Goal: Book appointment/travel/reservation

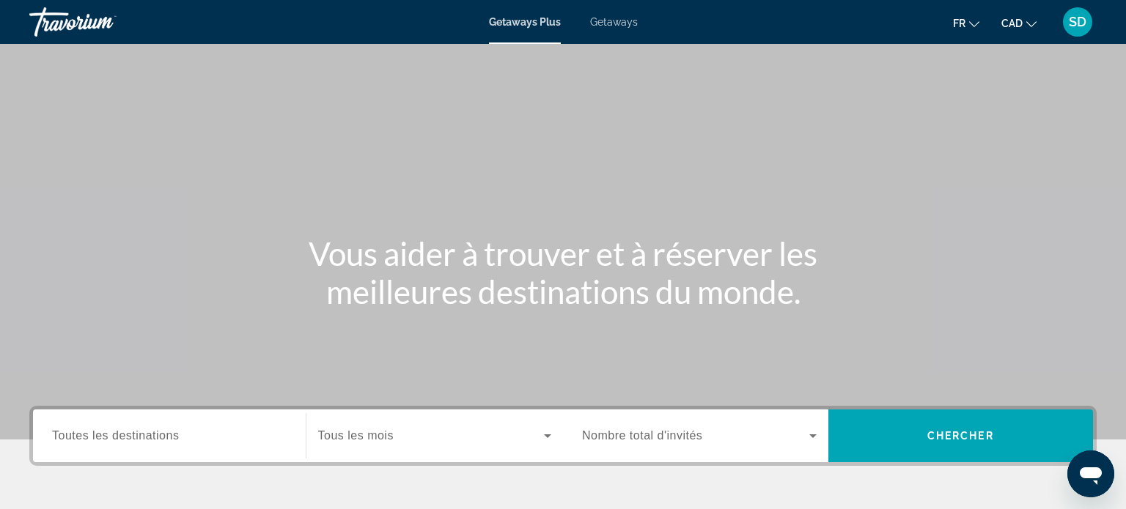
click at [70, 438] on span "Toutes les destinations" at bounding box center [115, 436] width 127 height 12
click at [70, 438] on input "Destination Toutes les destinations" at bounding box center [169, 437] width 235 height 18
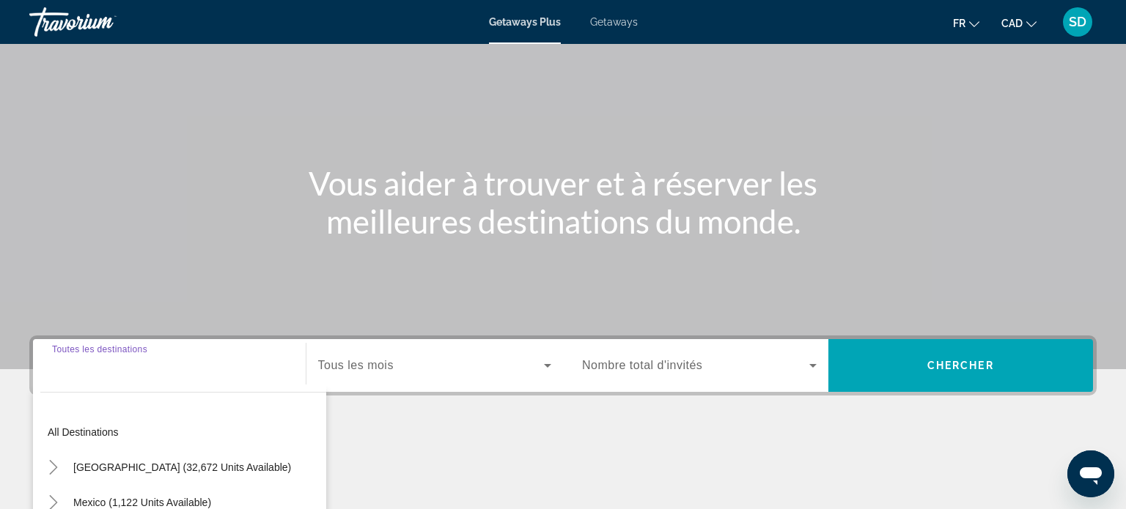
scroll to position [282, 0]
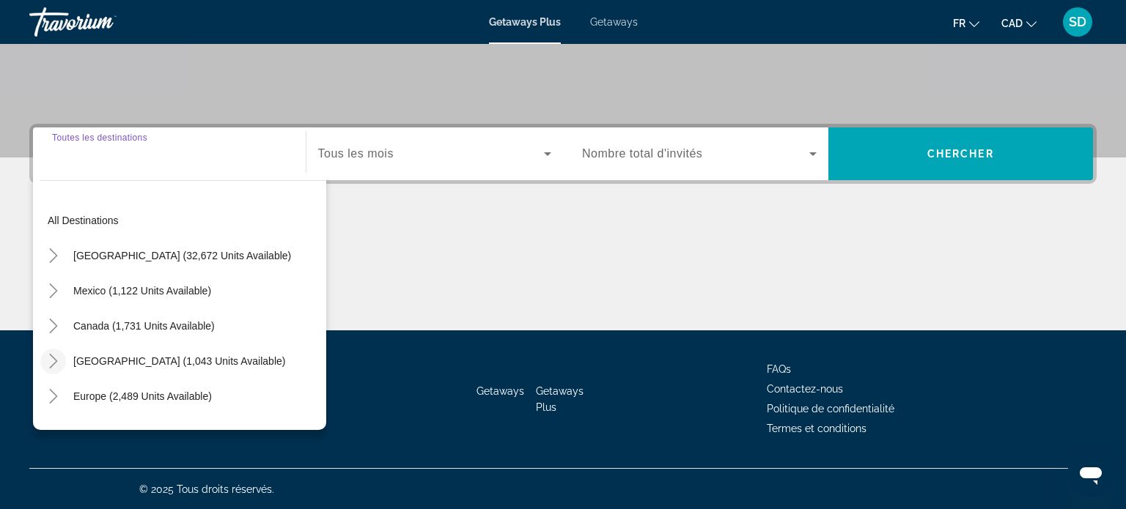
click at [56, 355] on icon "Toggle Caribbean & Atlantic Islands (1,043 units available)" at bounding box center [53, 361] width 15 height 15
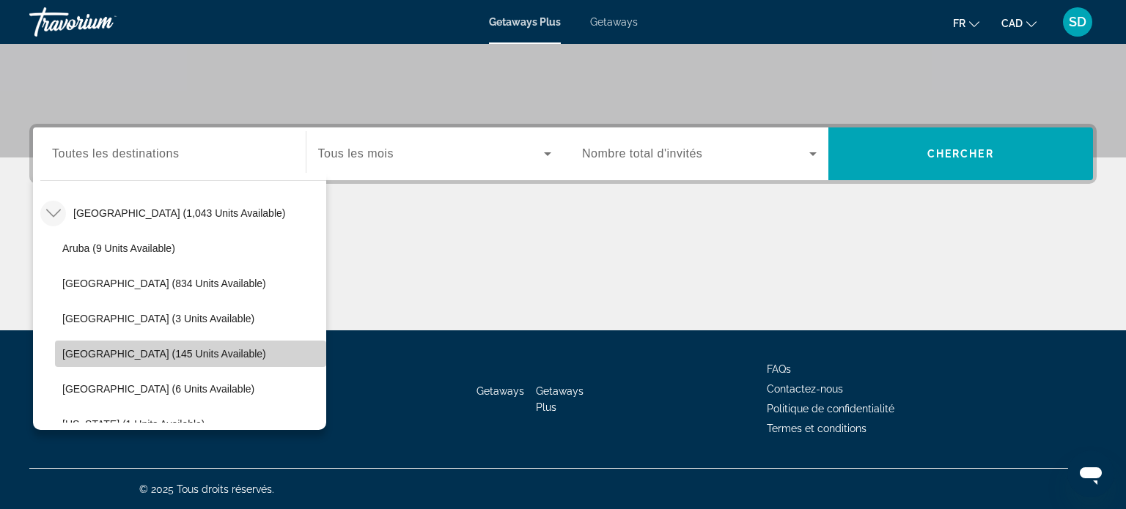
click at [107, 350] on span "[GEOGRAPHIC_DATA] (145 units available)" at bounding box center [164, 354] width 204 height 12
type input "**********"
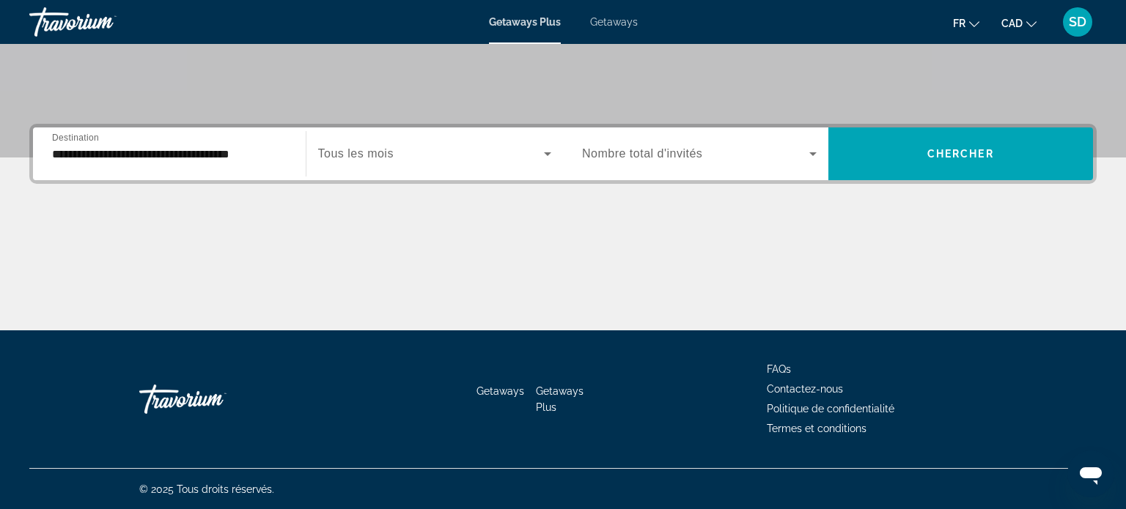
click at [366, 170] on div "Search widget" at bounding box center [435, 153] width 234 height 41
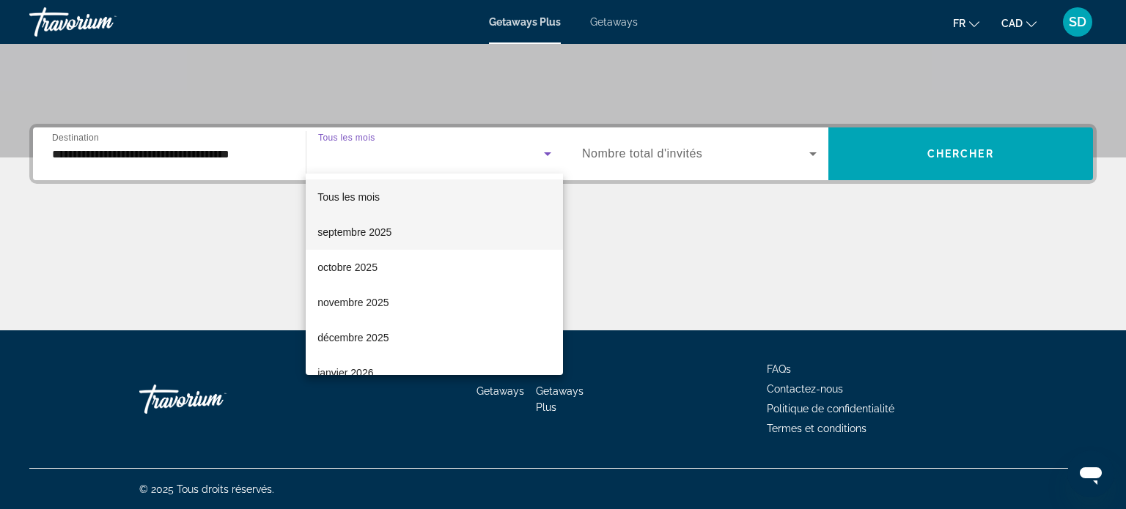
click at [367, 231] on span "septembre 2025" at bounding box center [354, 233] width 74 height 18
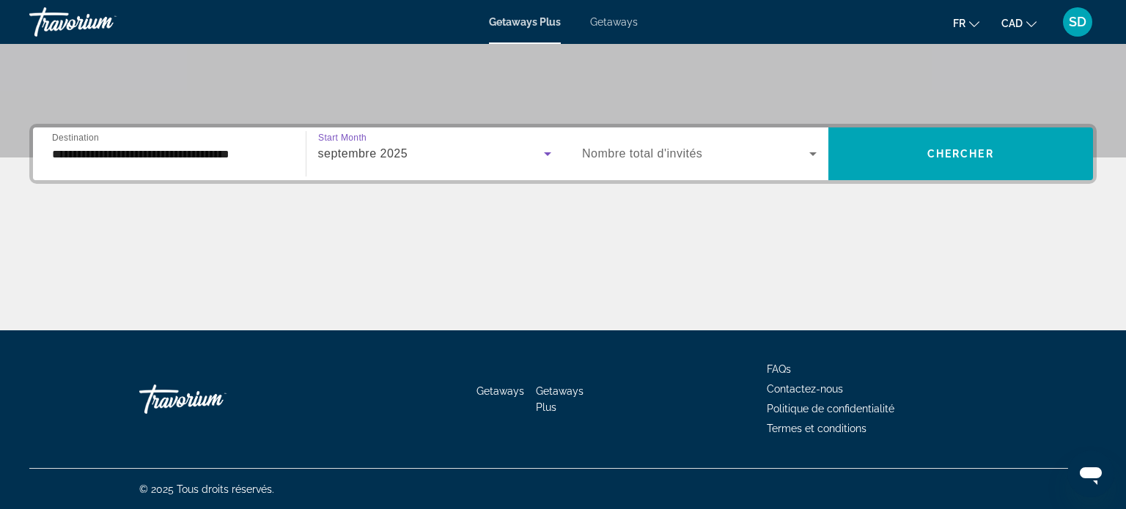
click at [754, 163] on div "Search widget" at bounding box center [699, 153] width 235 height 41
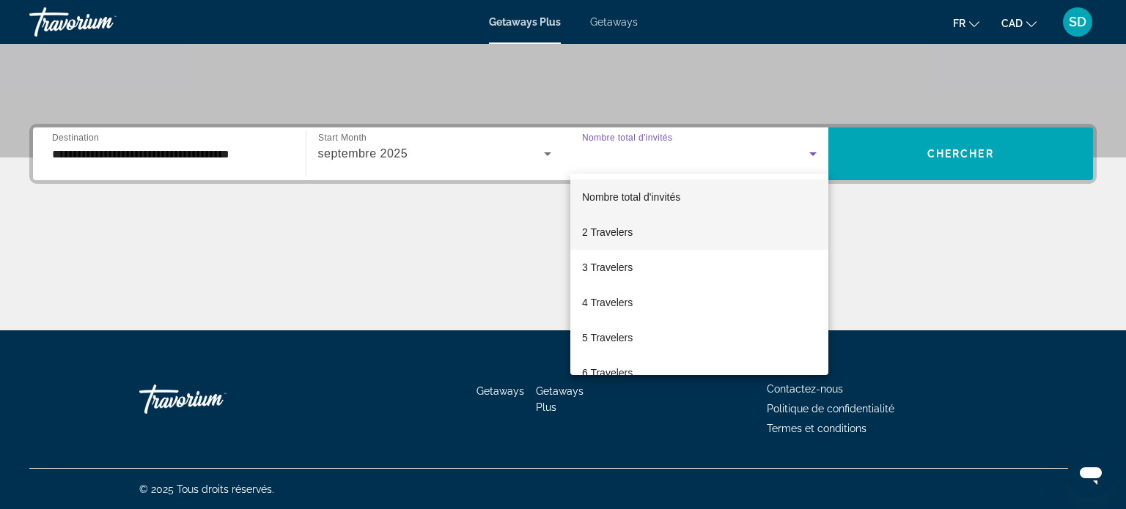
click at [658, 227] on mat-option "2 Travelers" at bounding box center [699, 232] width 258 height 35
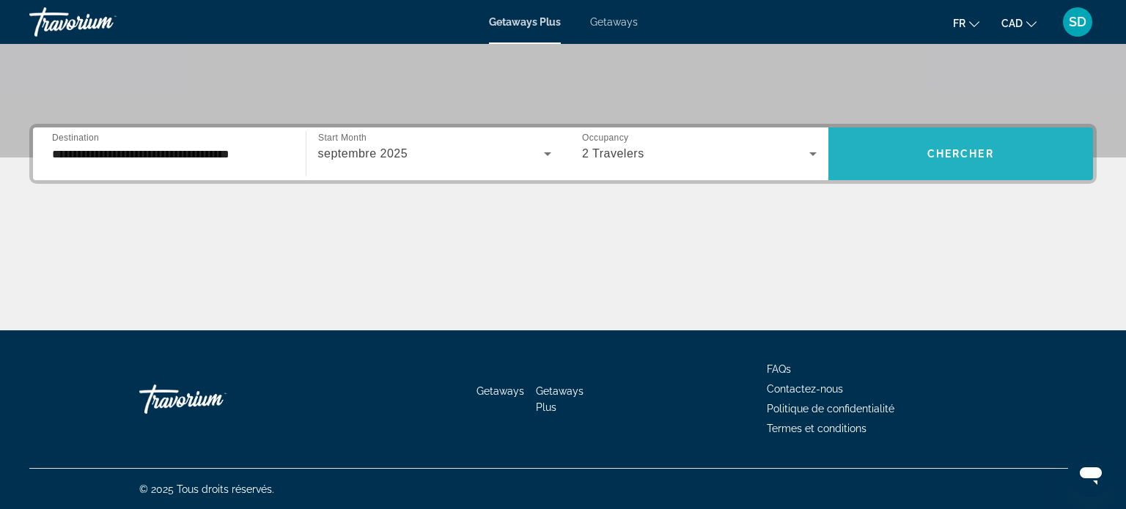
click at [951, 168] on span "Search widget" at bounding box center [960, 153] width 265 height 35
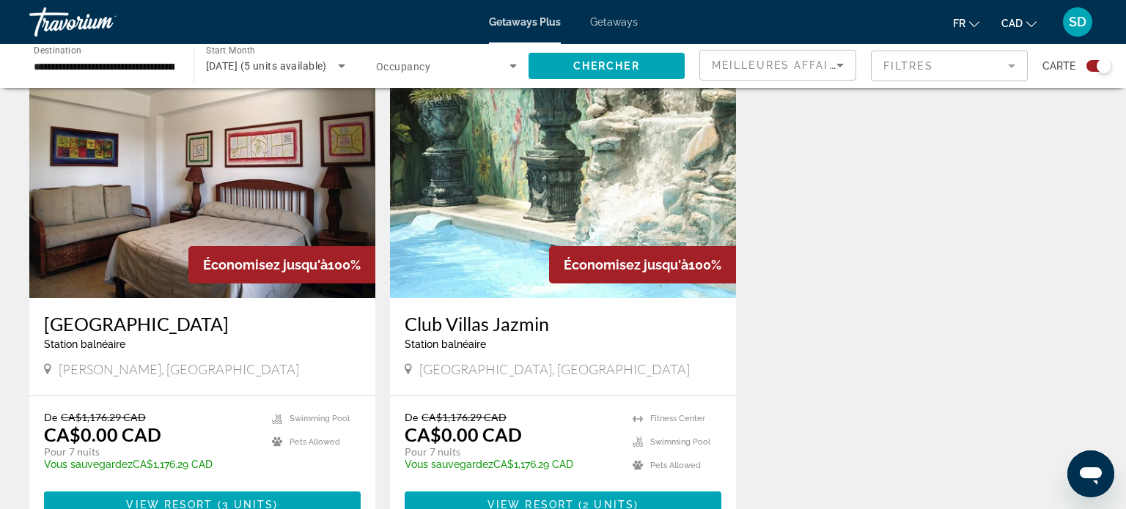
scroll to position [525, 0]
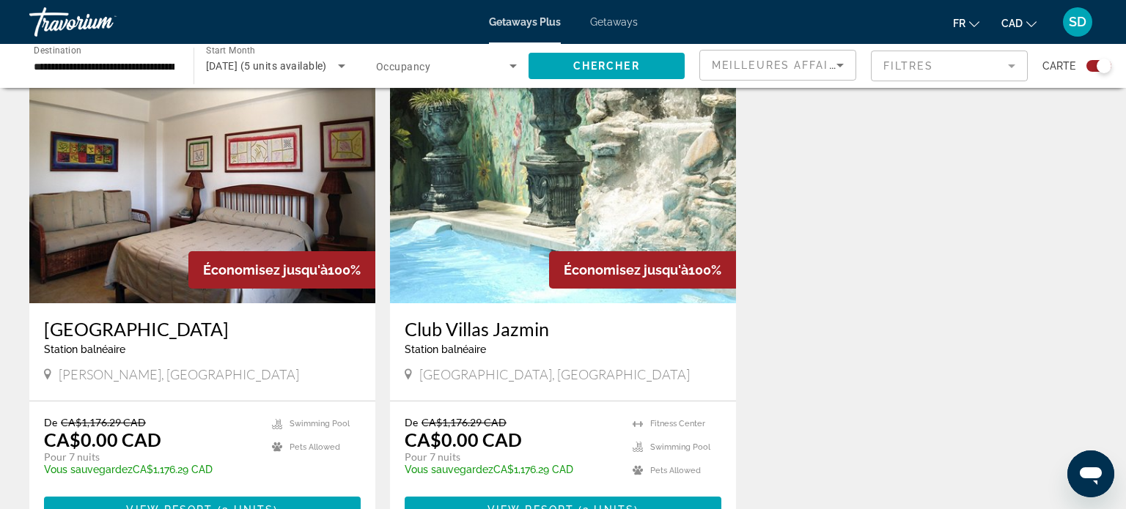
click at [501, 227] on img "Main content" at bounding box center [563, 186] width 346 height 235
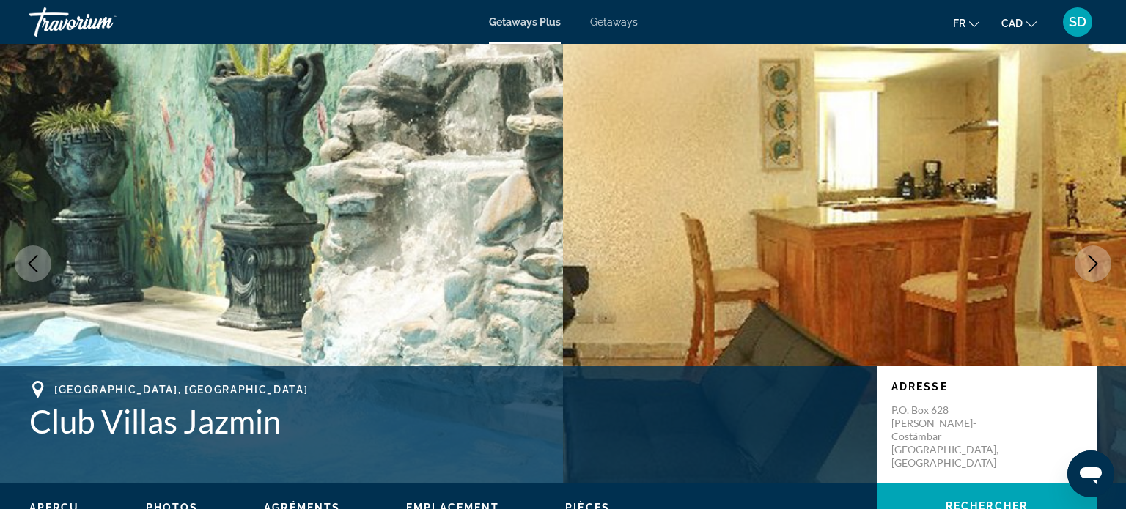
click at [1093, 251] on button "Next image" at bounding box center [1093, 264] width 37 height 37
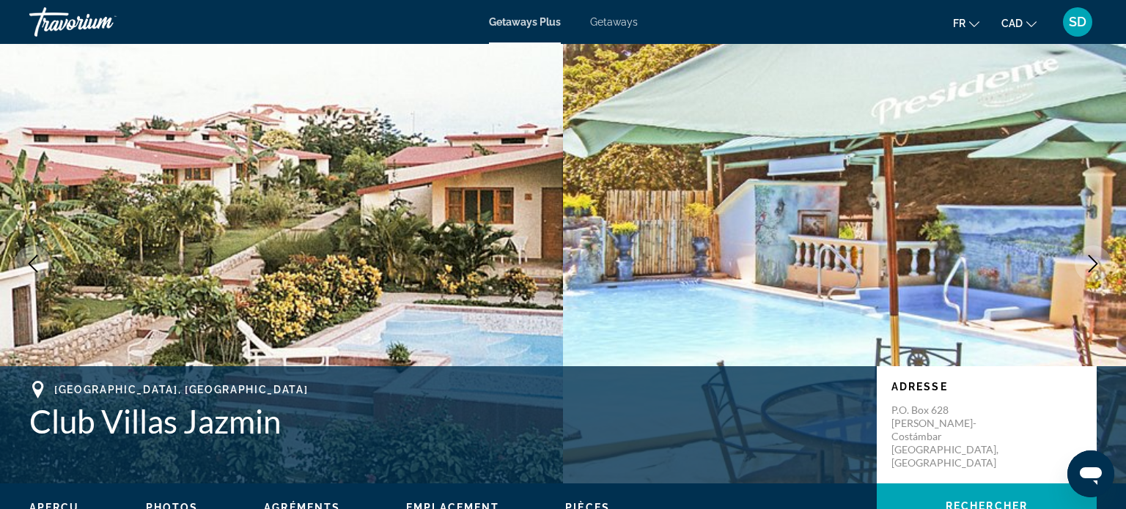
click at [1093, 251] on button "Next image" at bounding box center [1093, 264] width 37 height 37
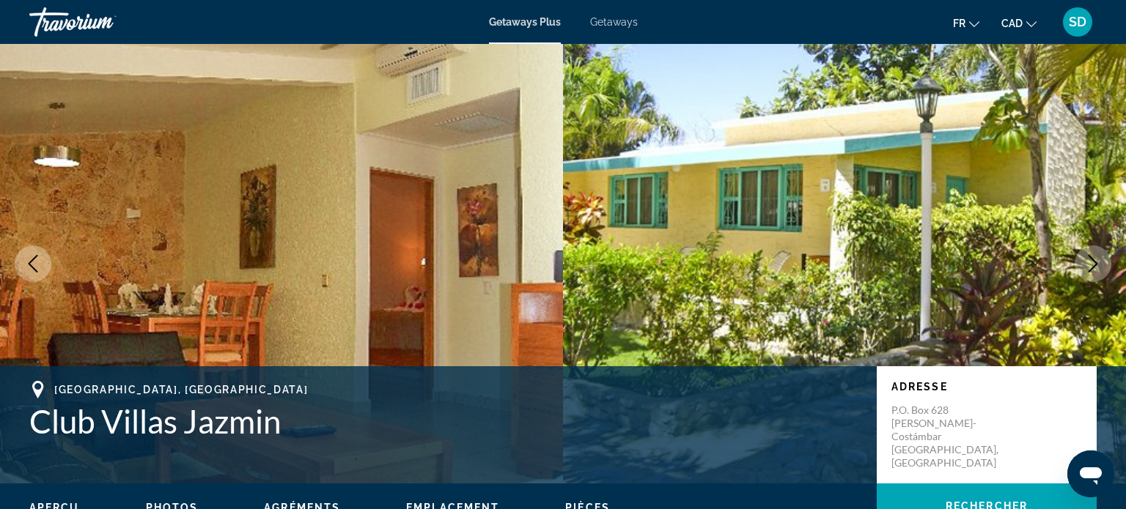
click at [1093, 251] on button "Next image" at bounding box center [1093, 264] width 37 height 37
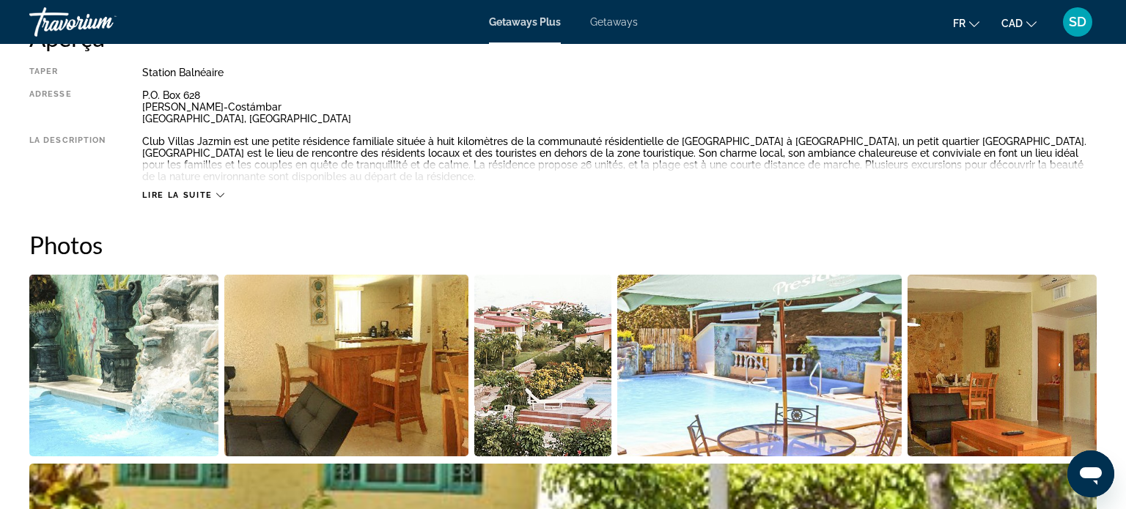
scroll to position [400, 0]
